Goal: Use online tool/utility

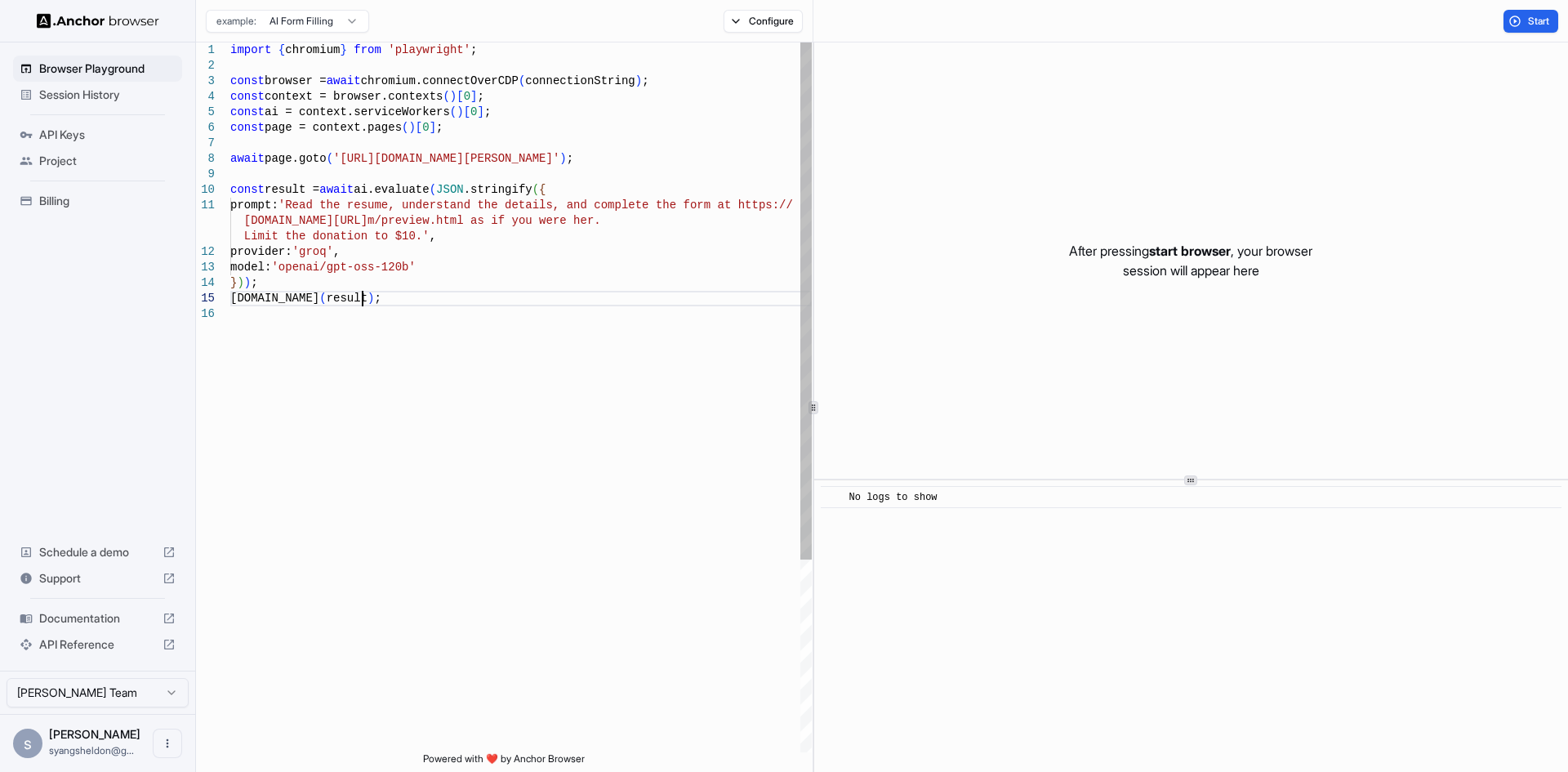
click at [432, 295] on div "await page.goto ( '[URL][DOMAIN_NAME][PERSON_NAME]' ) ; const result = await ai…" at bounding box center [521, 529] width 582 height 974
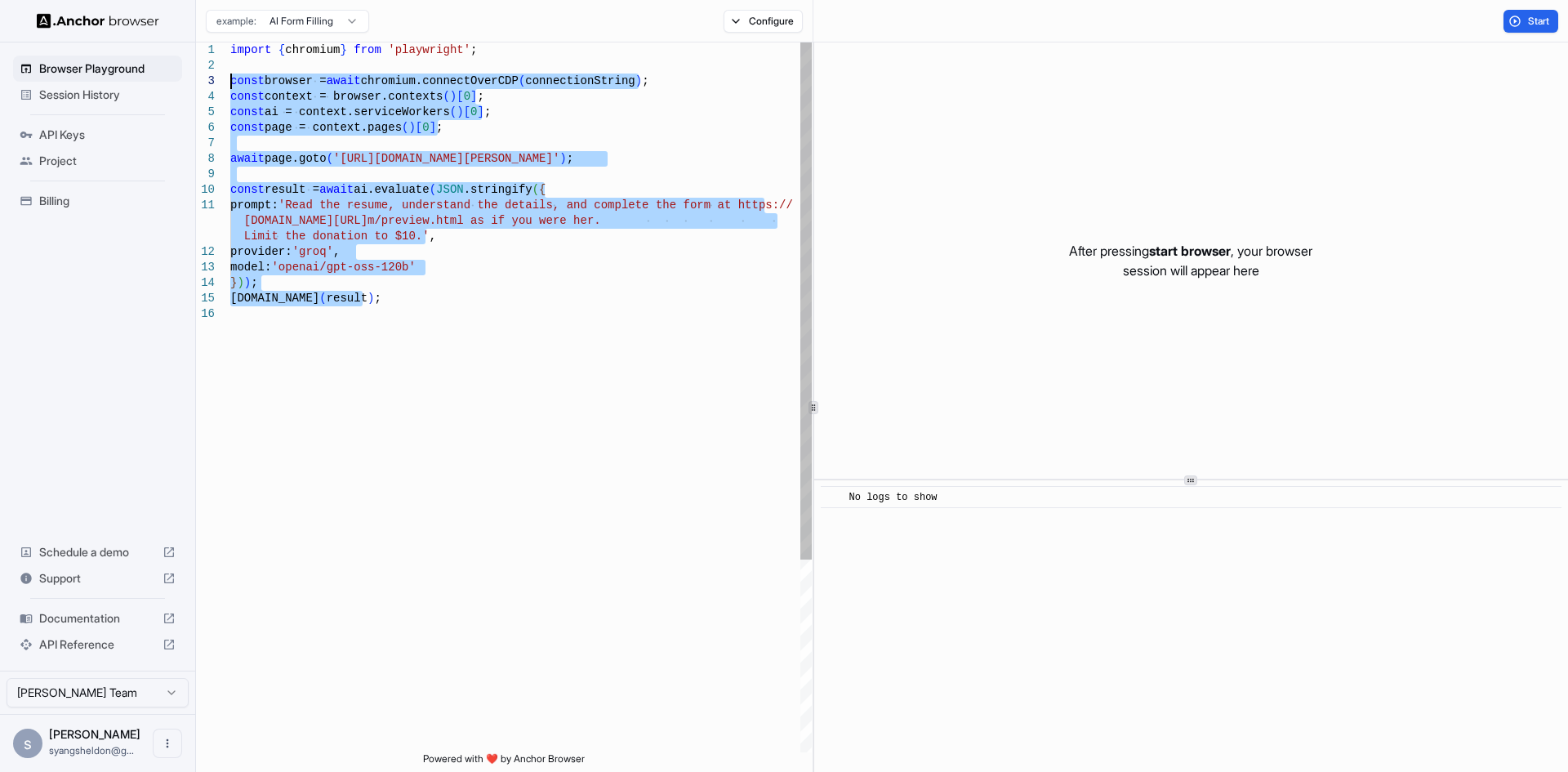
drag, startPoint x: 415, startPoint y: 303, endPoint x: 209, endPoint y: 85, distance: 299.9
click at [230, 85] on div "await page.goto ( '[URL][DOMAIN_NAME][PERSON_NAME]' ) ; const result = await ai…" at bounding box center [521, 529] width 582 height 974
type textarea "**********"
click at [301, 62] on div "await page.goto ( '[URL][DOMAIN_NAME][PERSON_NAME]' ) ; const result = await ai…" at bounding box center [521, 529] width 582 height 974
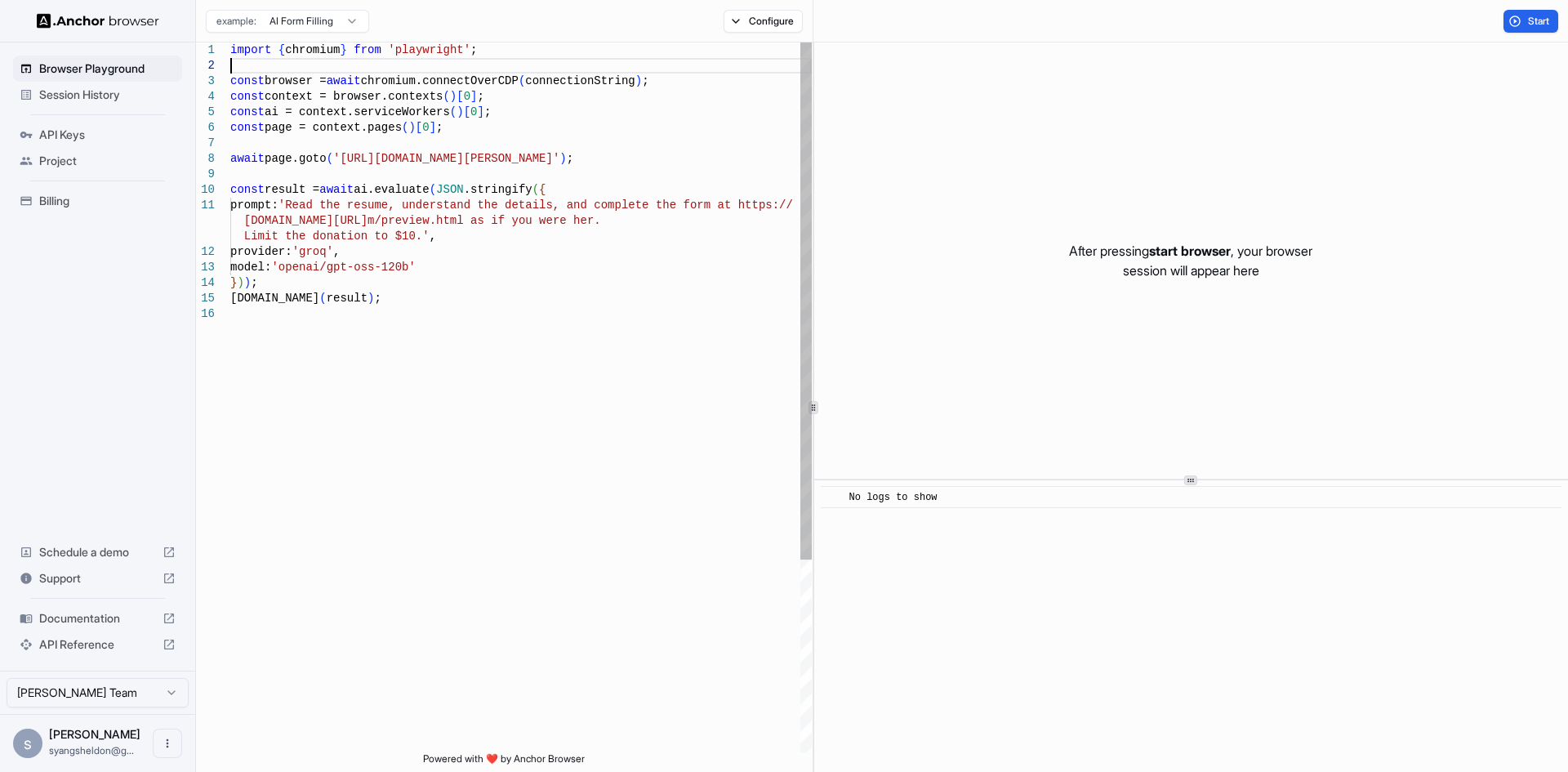
click at [438, 50] on div "await page.goto ( '[URL][DOMAIN_NAME][PERSON_NAME]' ) ; const result = await ai…" at bounding box center [521, 529] width 582 height 974
